Goal: Use online tool/utility: Use online tool/utility

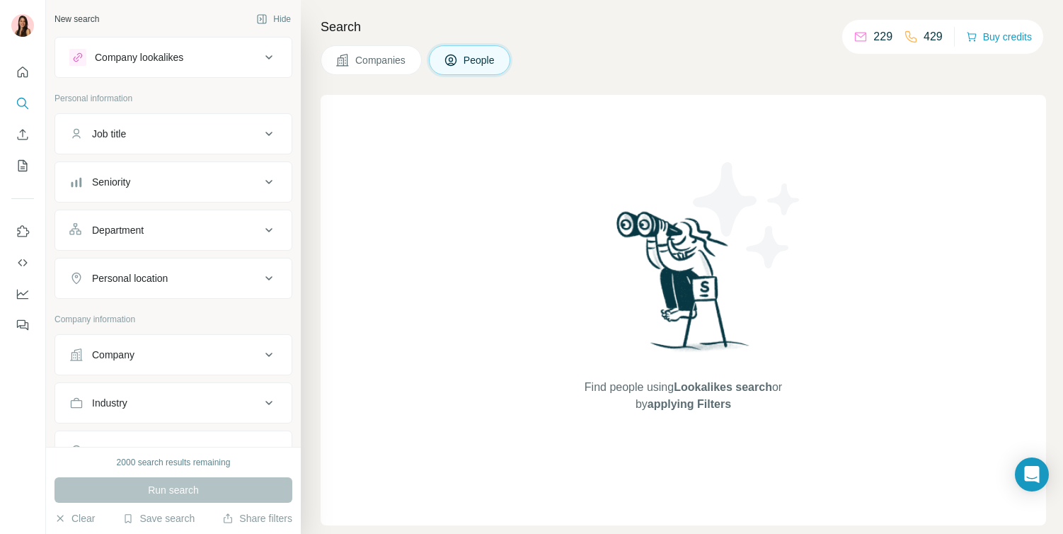
click at [217, 57] on div "Company lookalikes" at bounding box center [164, 57] width 191 height 17
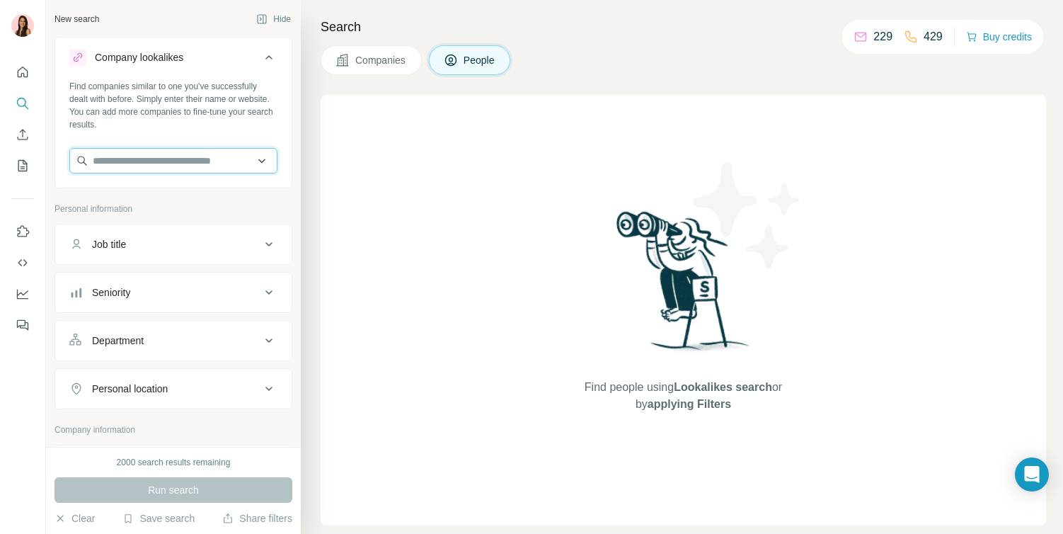
click at [181, 169] on input "text" at bounding box center [173, 160] width 208 height 25
click at [205, 117] on div "Find companies similar to one you've successfully dealt with before. Simply ent…" at bounding box center [173, 105] width 208 height 51
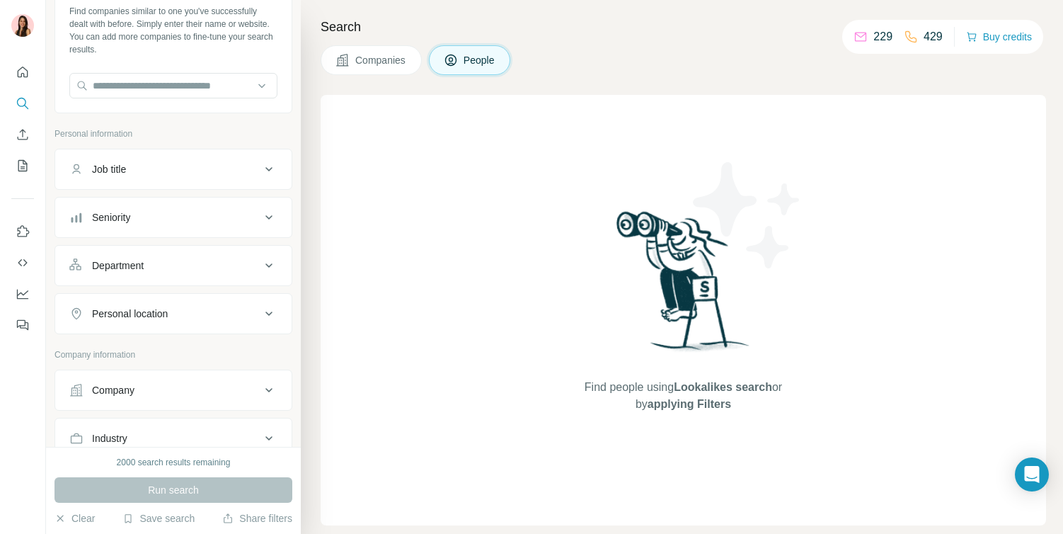
click at [118, 382] on button "Company" at bounding box center [173, 390] width 236 height 34
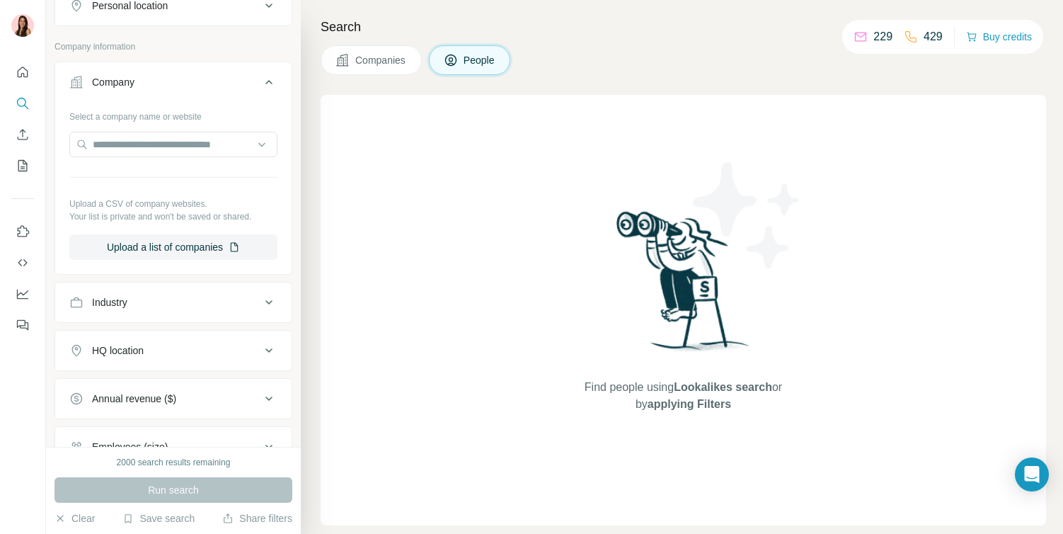
scroll to position [391, 0]
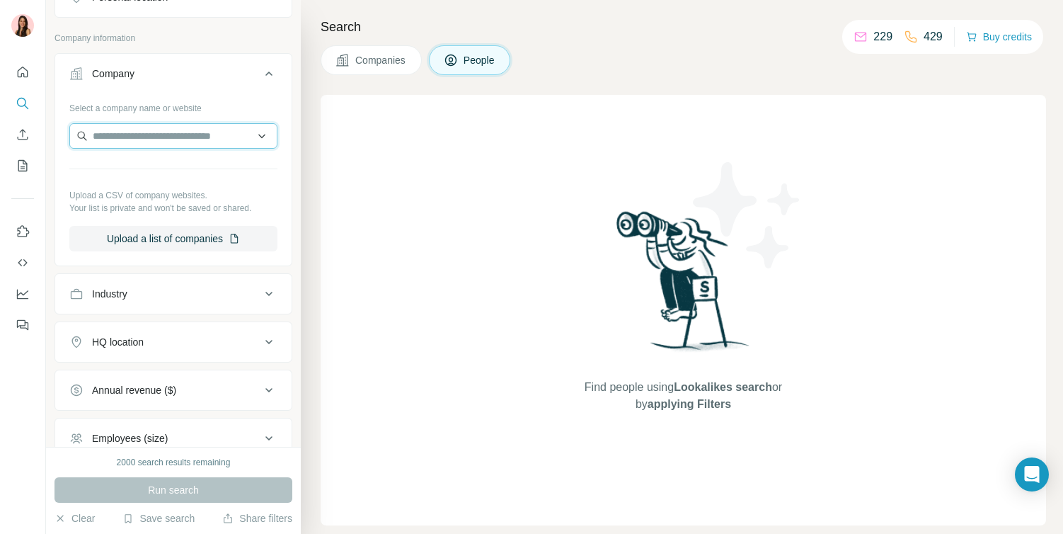
click at [221, 143] on input "text" at bounding box center [173, 135] width 208 height 25
click at [236, 98] on div "Select a company name or website" at bounding box center [173, 105] width 208 height 18
click at [212, 239] on button "Upload a list of companies" at bounding box center [173, 238] width 208 height 25
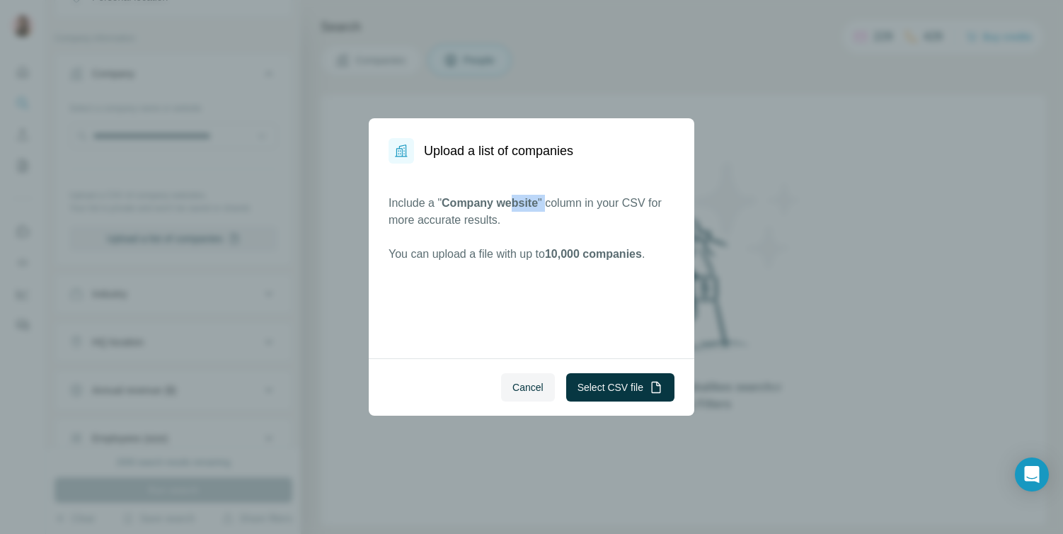
drag, startPoint x: 553, startPoint y: 201, endPoint x: 519, endPoint y: 201, distance: 34.0
click at [519, 201] on p "Include a " Company website " column in your CSV for more accurate results." at bounding box center [532, 212] width 286 height 34
click at [476, 211] on p "Include a " Company website " column in your CSV for more accurate results." at bounding box center [532, 212] width 286 height 34
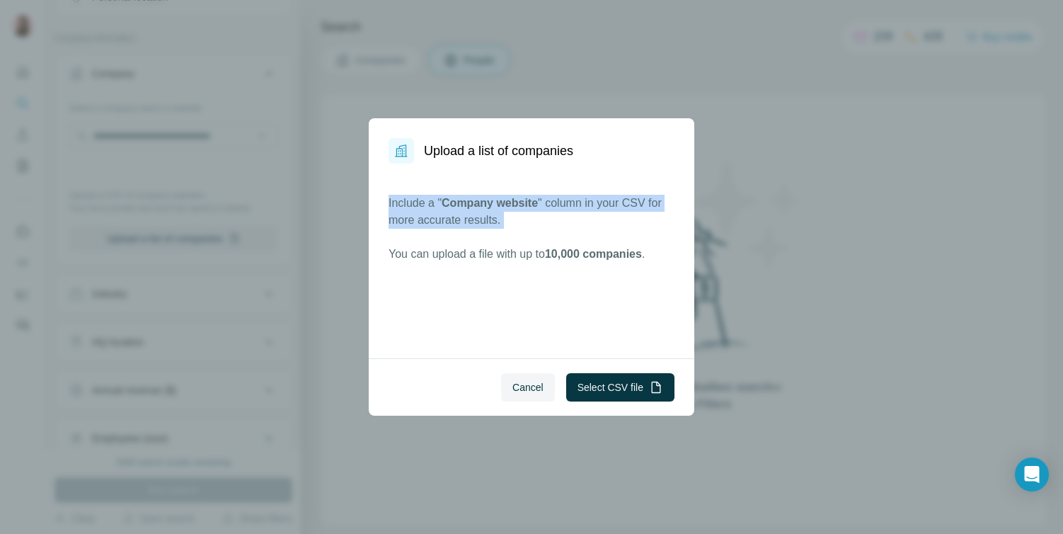
click at [476, 211] on p "Include a " Company website " column in your CSV for more accurate results." at bounding box center [532, 212] width 286 height 34
copy p "Include a " Company website " column in your CSV for more accurate results."
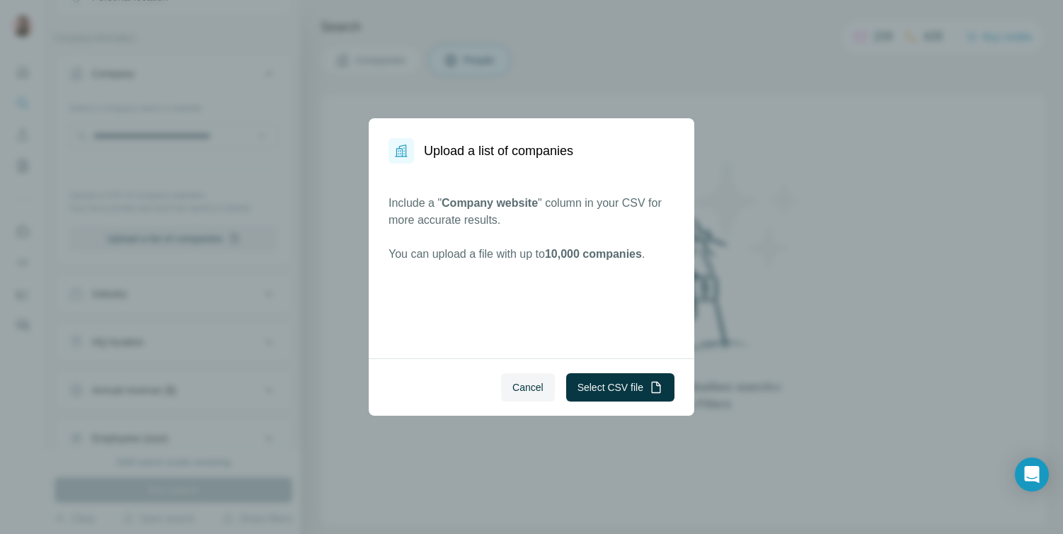
click at [912, 397] on div "Upload a list of companies Include a " Company website " column in your CSV for…" at bounding box center [531, 267] width 1063 height 534
click at [527, 390] on span "Cancel" at bounding box center [528, 387] width 31 height 14
